Goal: Navigation & Orientation: Find specific page/section

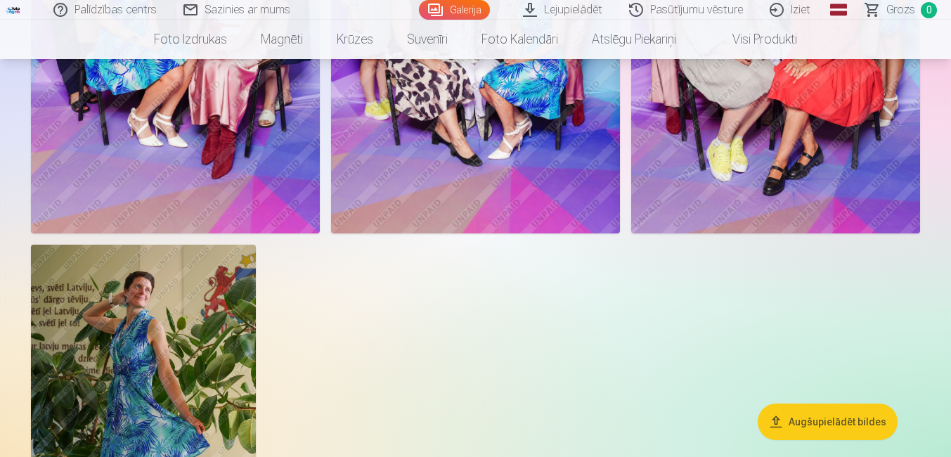
scroll to position [1827, 0]
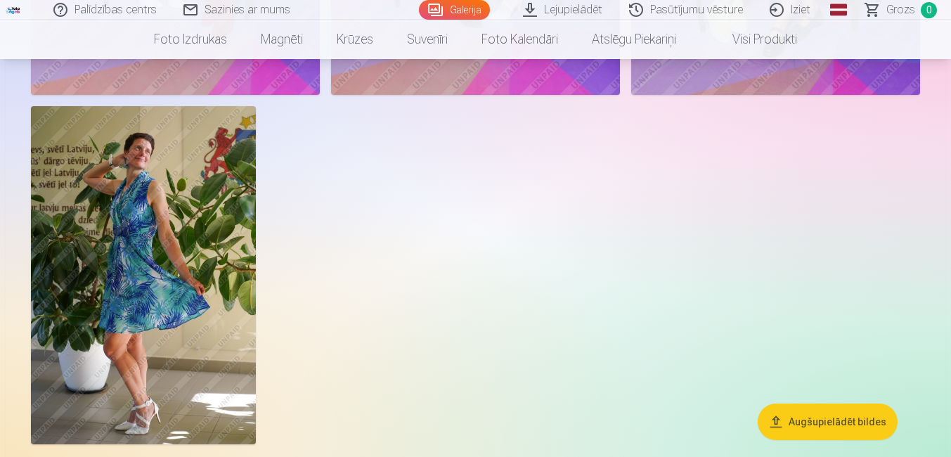
click at [181, 200] on img at bounding box center [143, 274] width 225 height 337
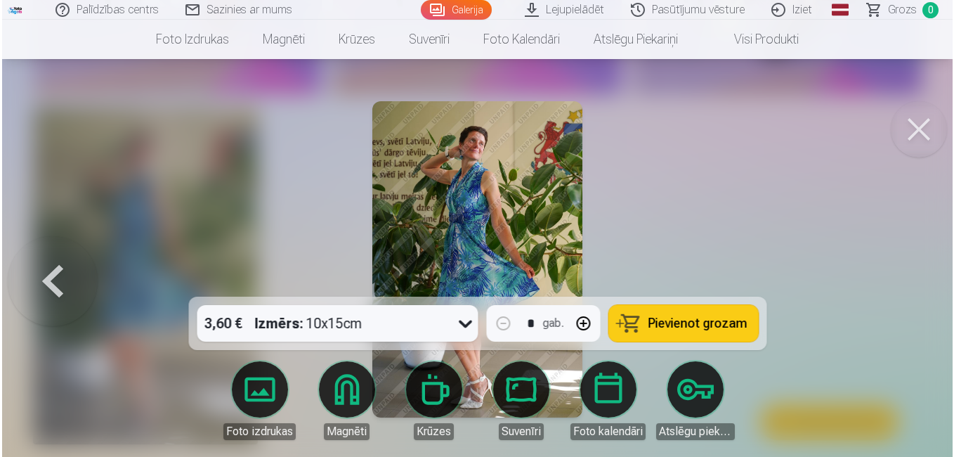
scroll to position [1832, 0]
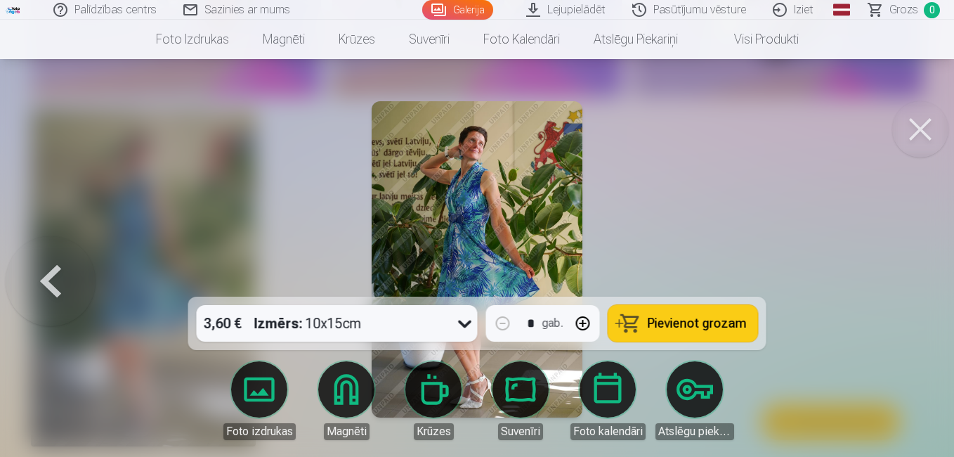
click at [923, 135] on button at bounding box center [920, 129] width 56 height 56
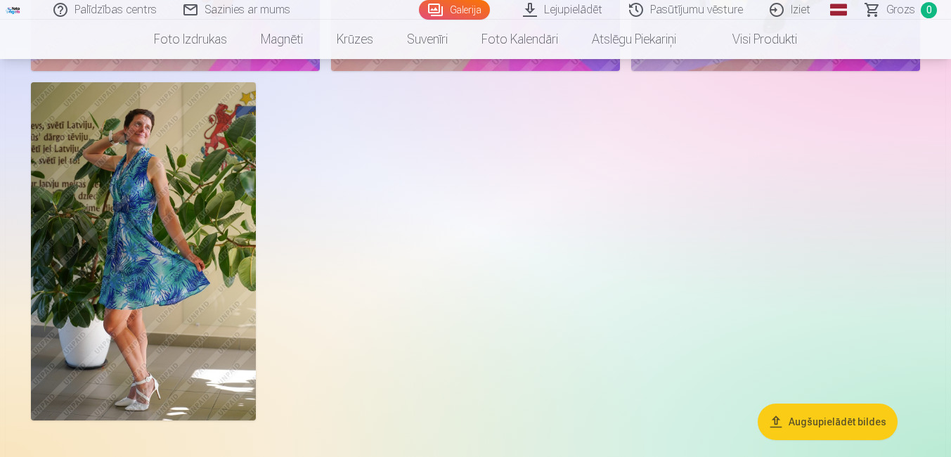
scroll to position [1827, 0]
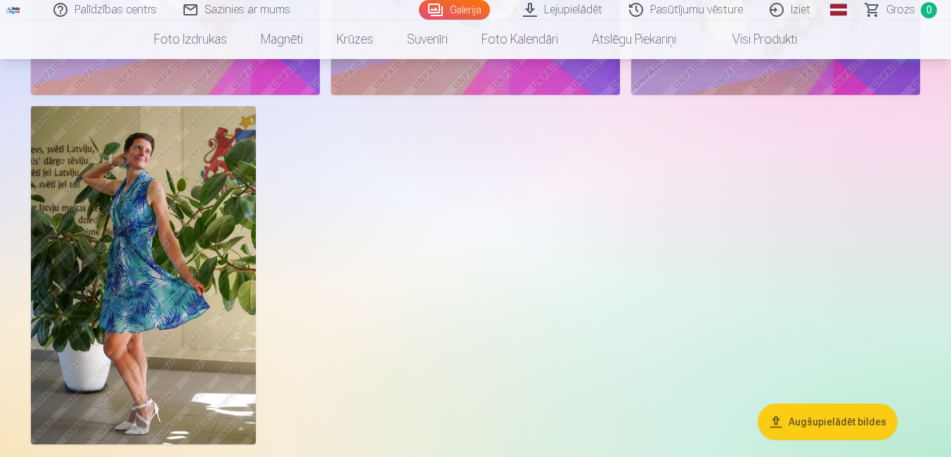
click at [145, 157] on img at bounding box center [143, 274] width 225 height 337
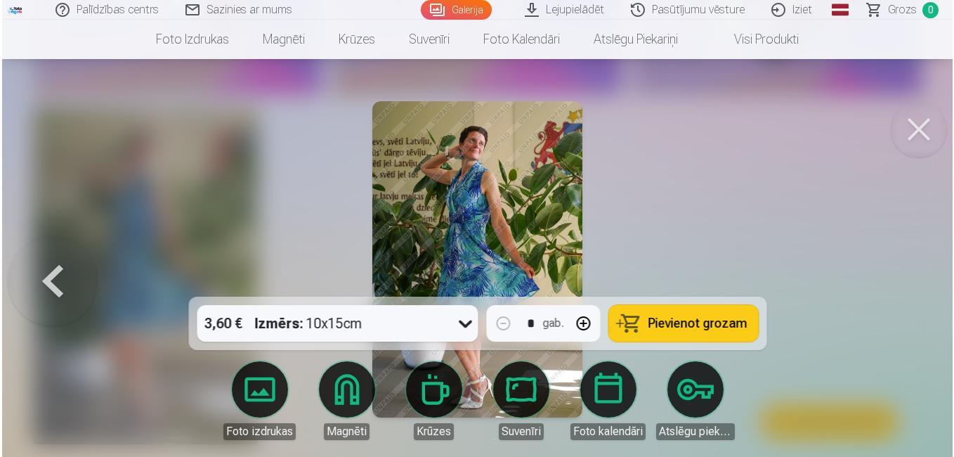
scroll to position [1832, 0]
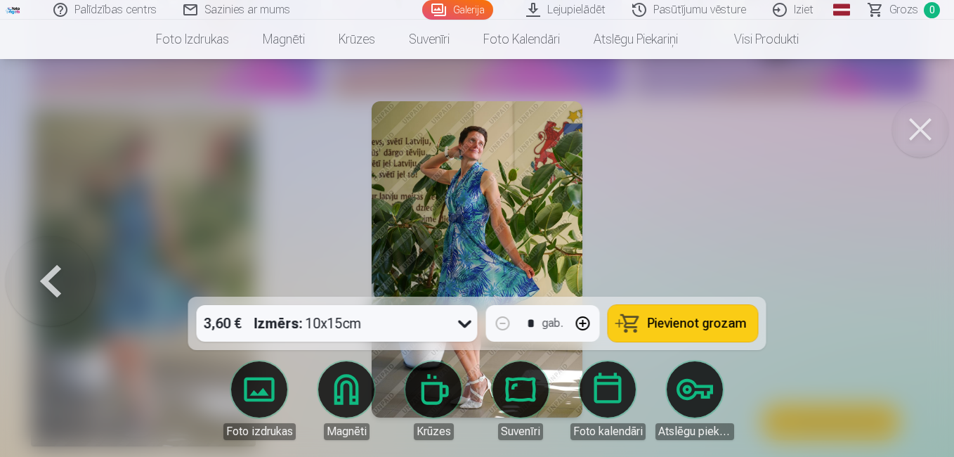
click at [914, 138] on button at bounding box center [920, 129] width 56 height 56
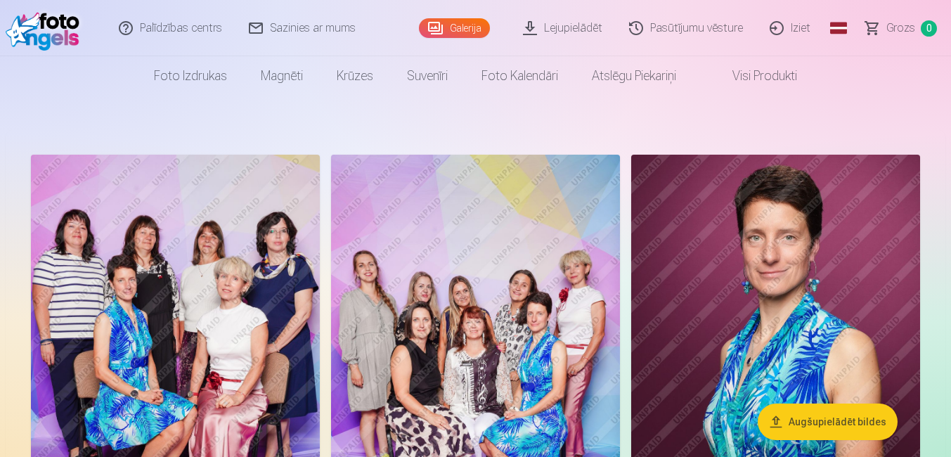
click at [800, 28] on link "Iziet" at bounding box center [790, 28] width 67 height 56
